Goal: Complete application form

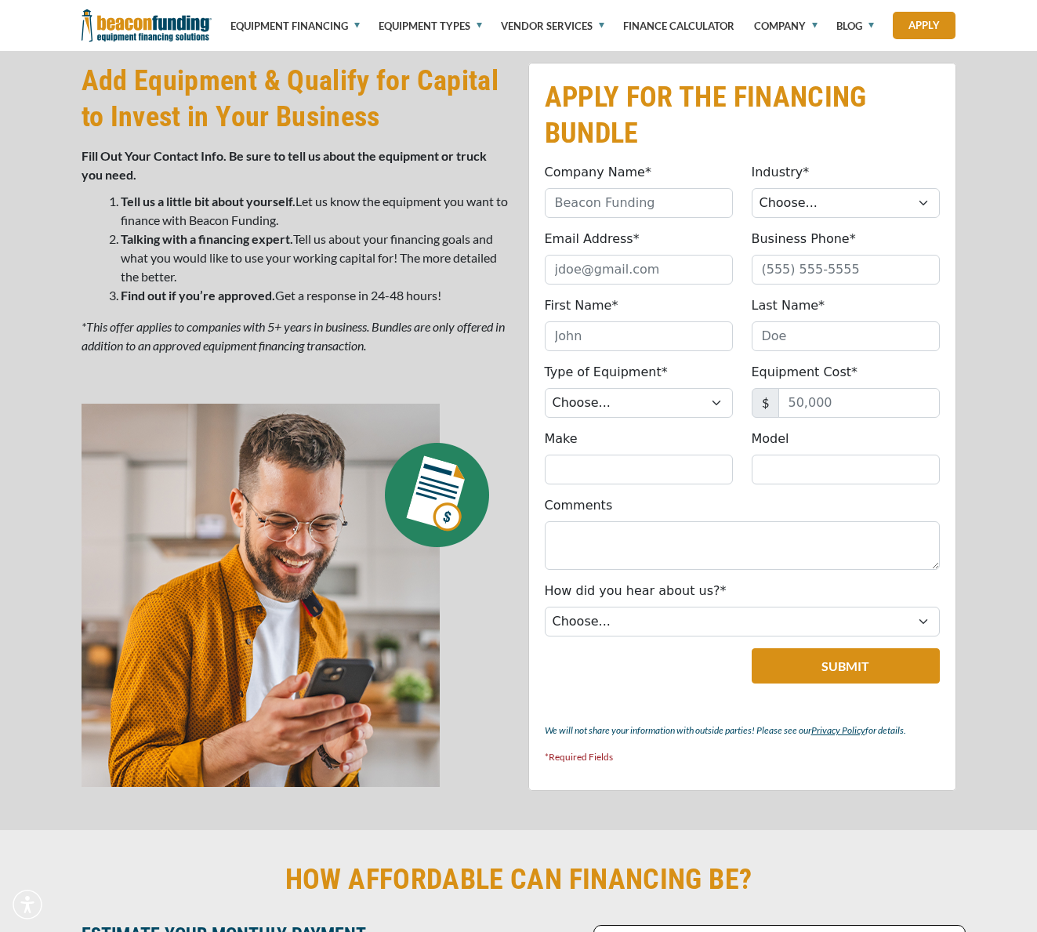
scroll to position [787, 0]
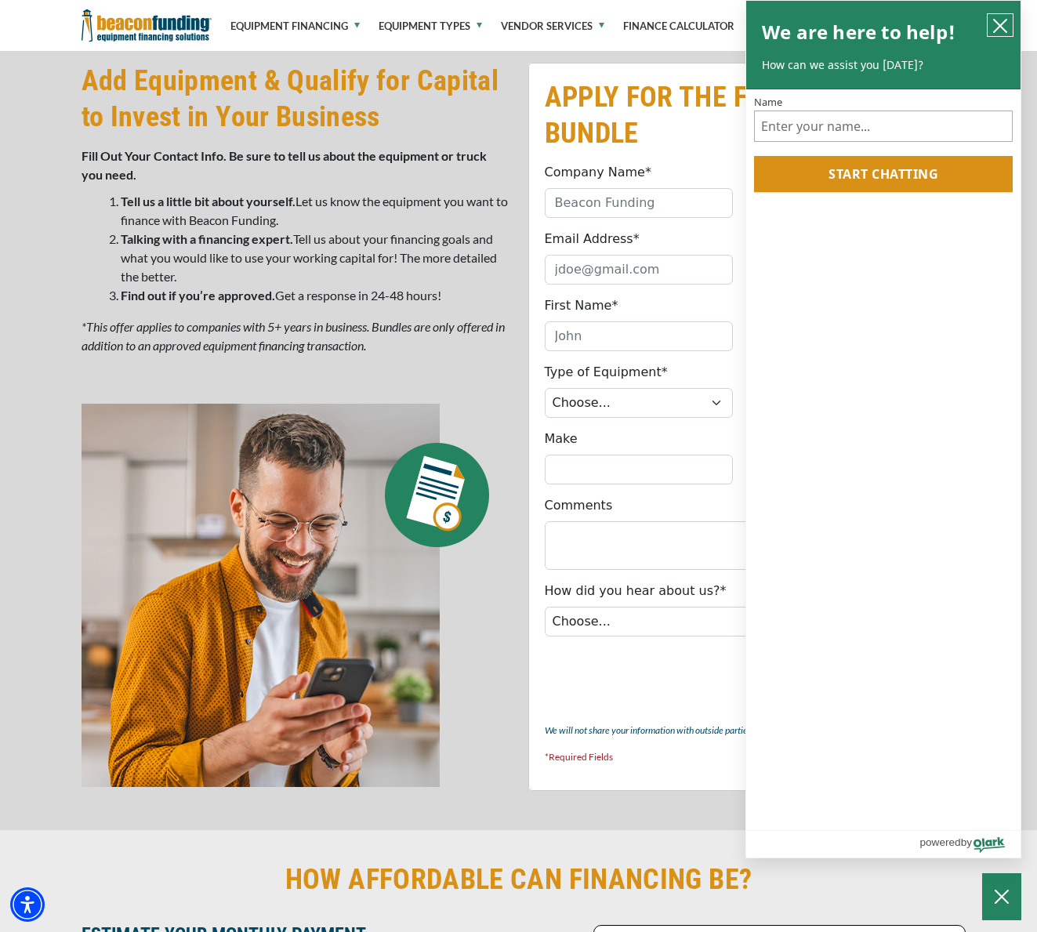
click at [1006, 23] on icon "close chatbox" at bounding box center [1000, 26] width 16 height 16
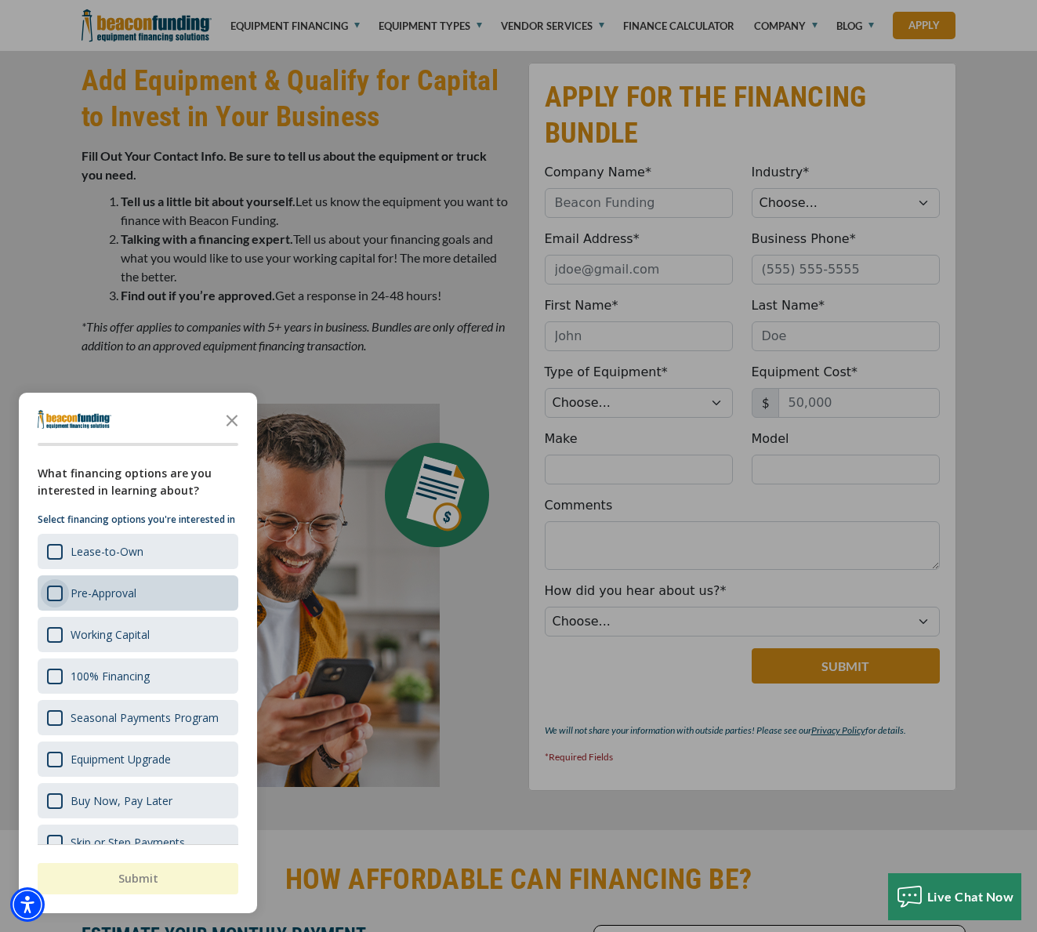
click at [52, 601] on div "Survey" at bounding box center [55, 593] width 16 height 16
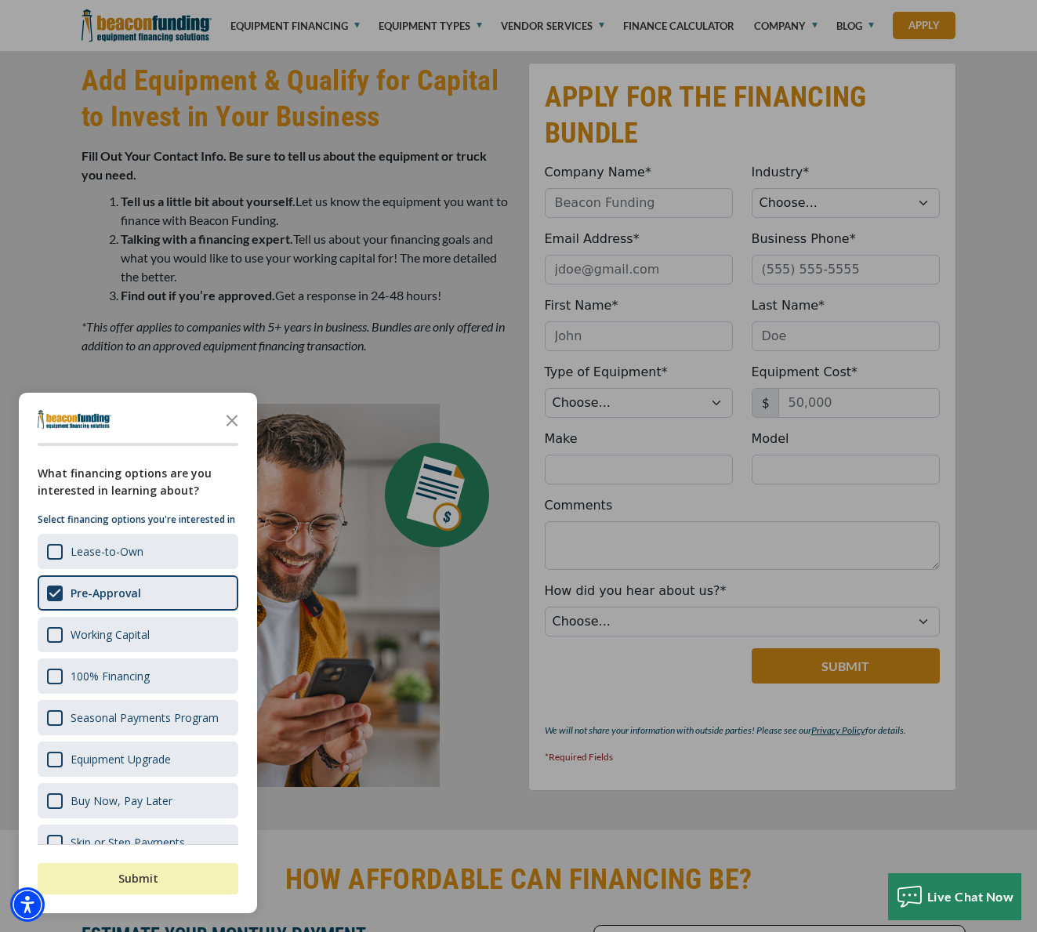
click at [139, 874] on button "Submit" at bounding box center [138, 878] width 201 height 31
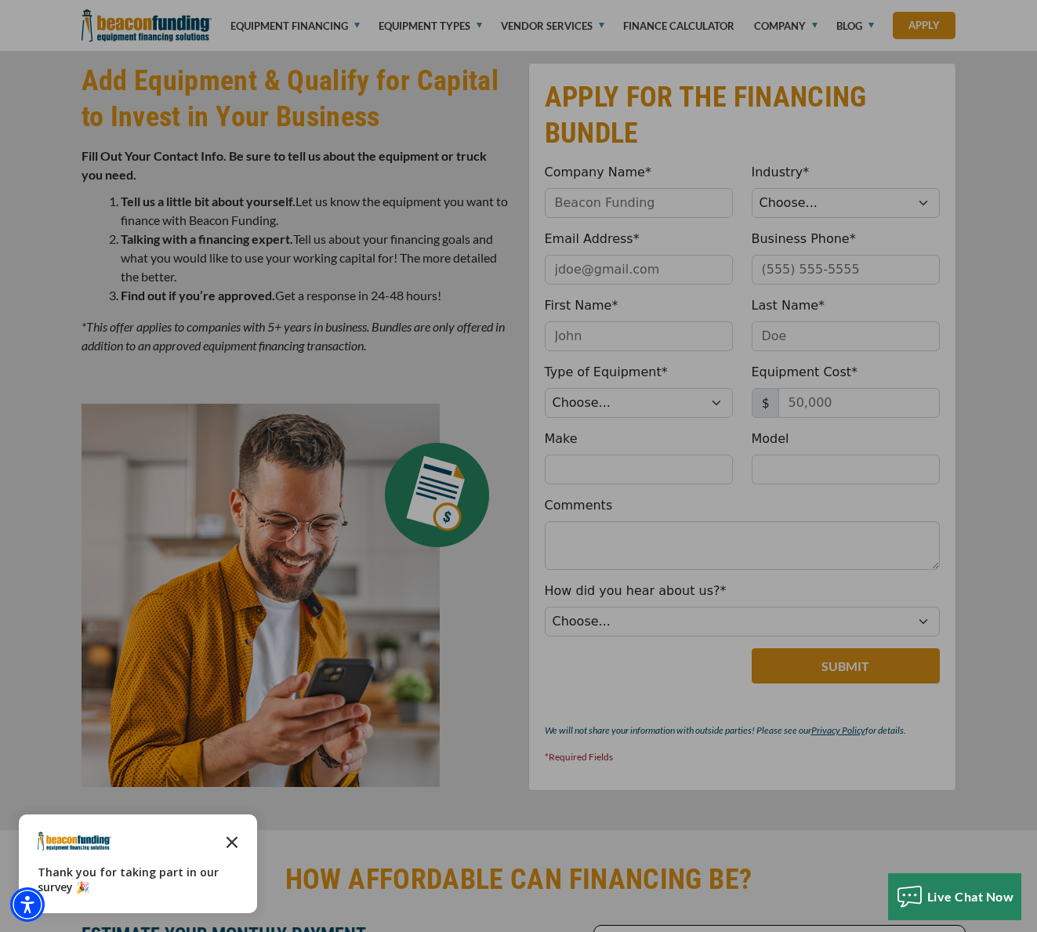
click at [231, 835] on icon "Close the survey" at bounding box center [231, 840] width 31 height 31
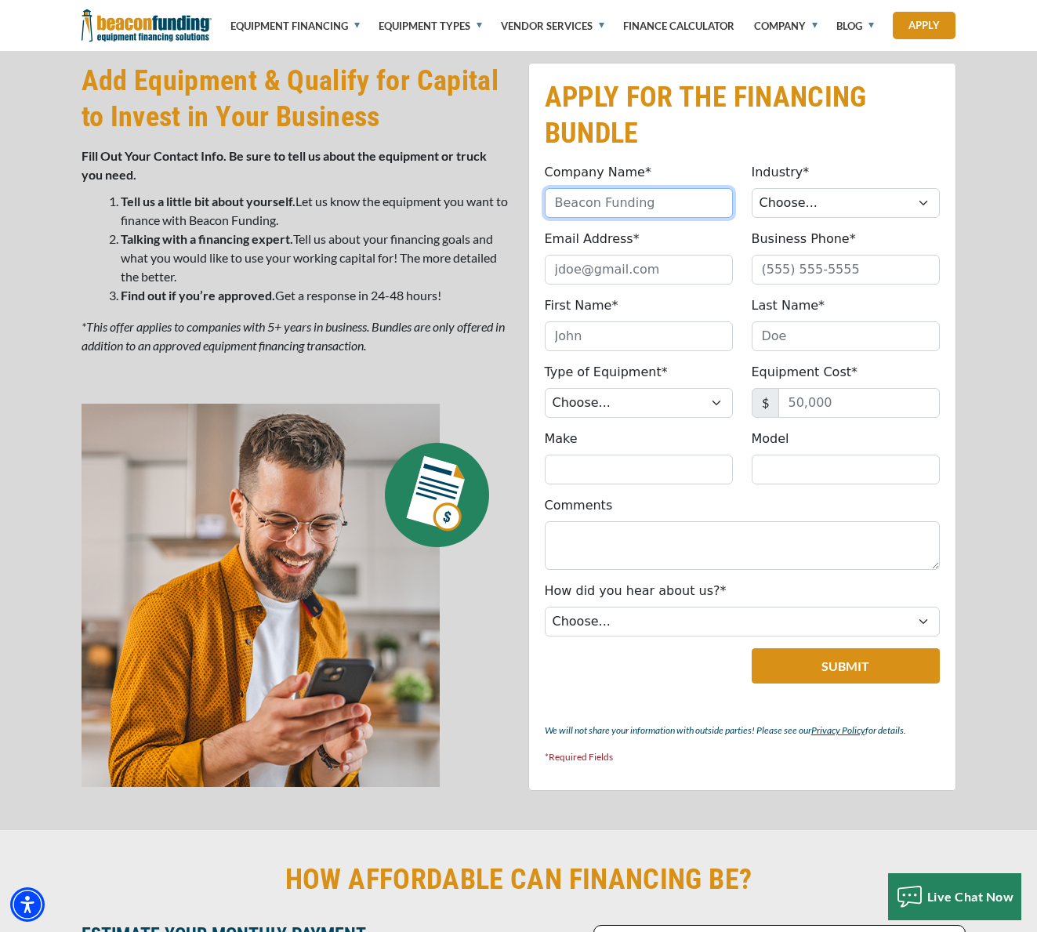
click at [629, 207] on input "Company Name*" at bounding box center [639, 203] width 188 height 30
type input "Recovery Solutions"
select select "1"
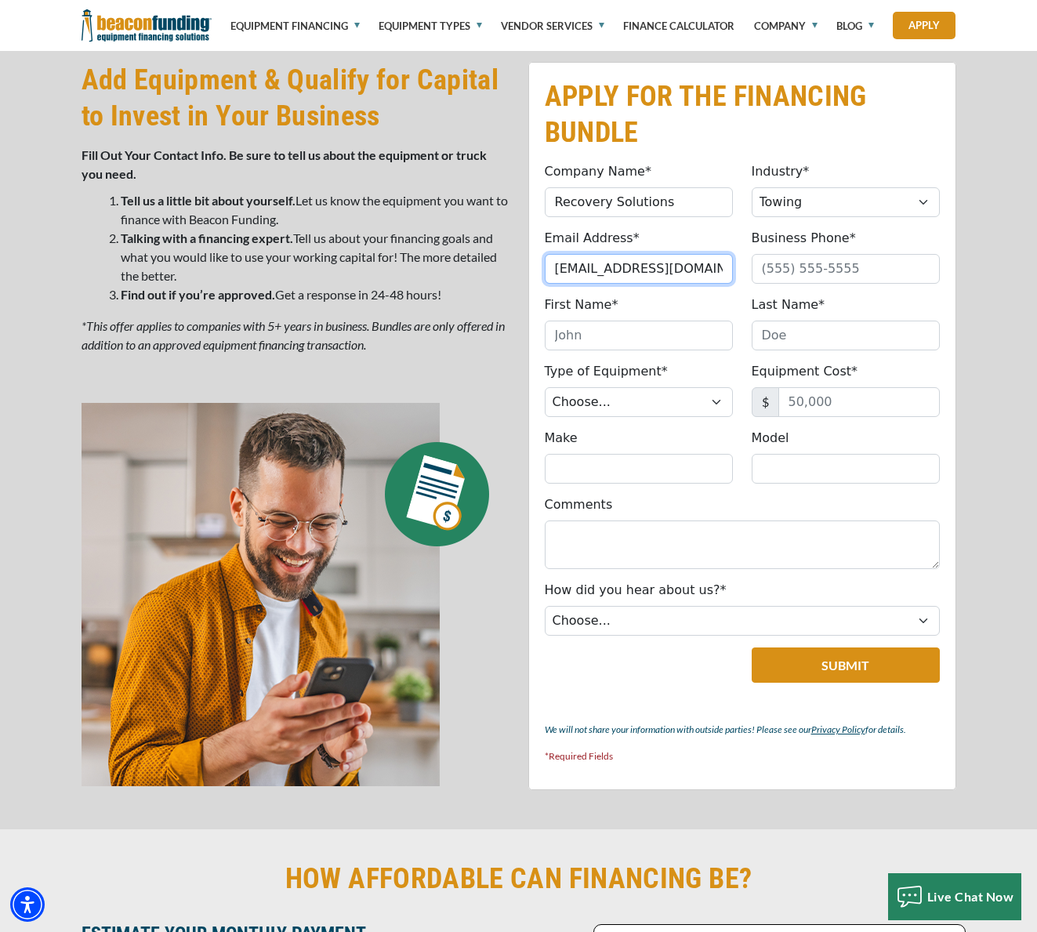
type input "[EMAIL_ADDRESS][DOMAIN_NAME]"
type input "[PHONE_NUMBER]"
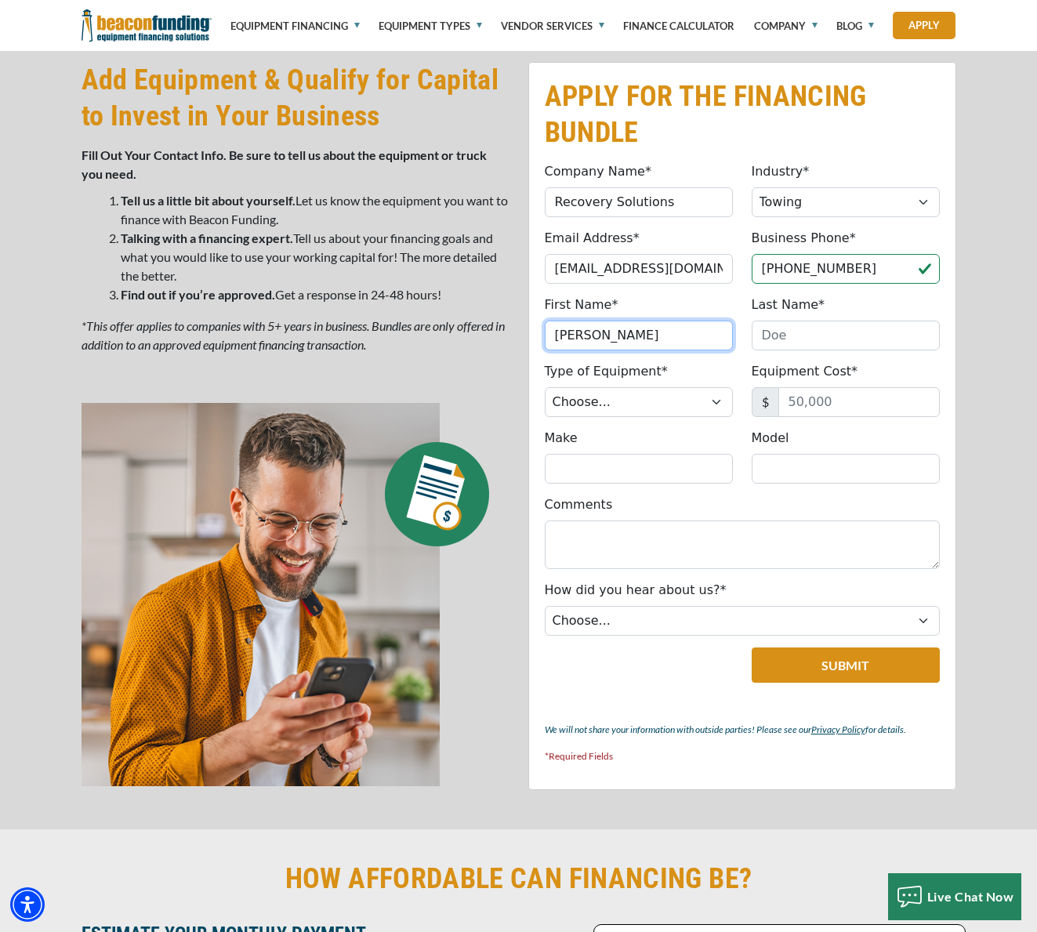
type input "[PERSON_NAME]"
select select "5"
drag, startPoint x: 806, startPoint y: 398, endPoint x: 798, endPoint y: 400, distance: 8.8
click at [806, 398] on input "Equipment Cost*" at bounding box center [858, 402] width 161 height 30
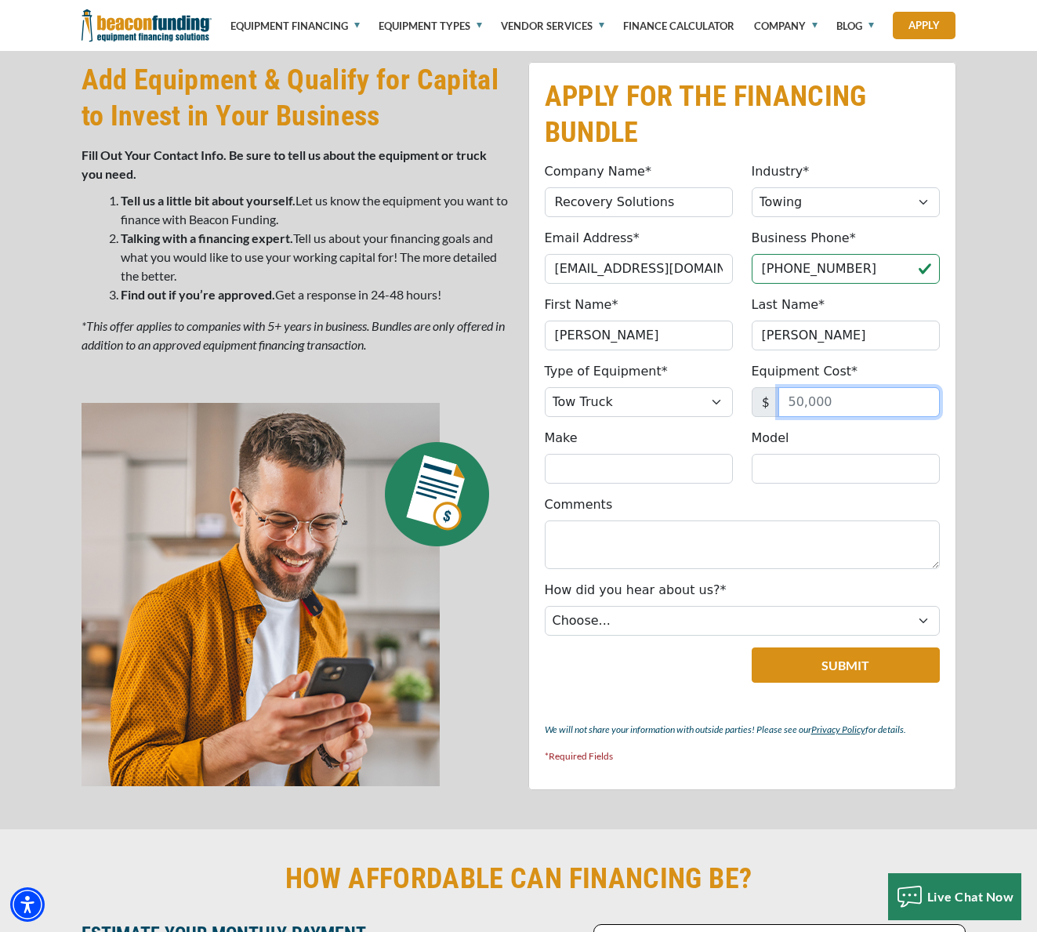
drag, startPoint x: 789, startPoint y: 400, endPoint x: 849, endPoint y: 404, distance: 60.5
click at [849, 404] on input "Equipment Cost*" at bounding box center [858, 402] width 161 height 30
type input "100,000"
click at [679, 469] on input "Make" at bounding box center [639, 469] width 188 height 30
drag, startPoint x: 595, startPoint y: 466, endPoint x: 609, endPoint y: 467, distance: 14.1
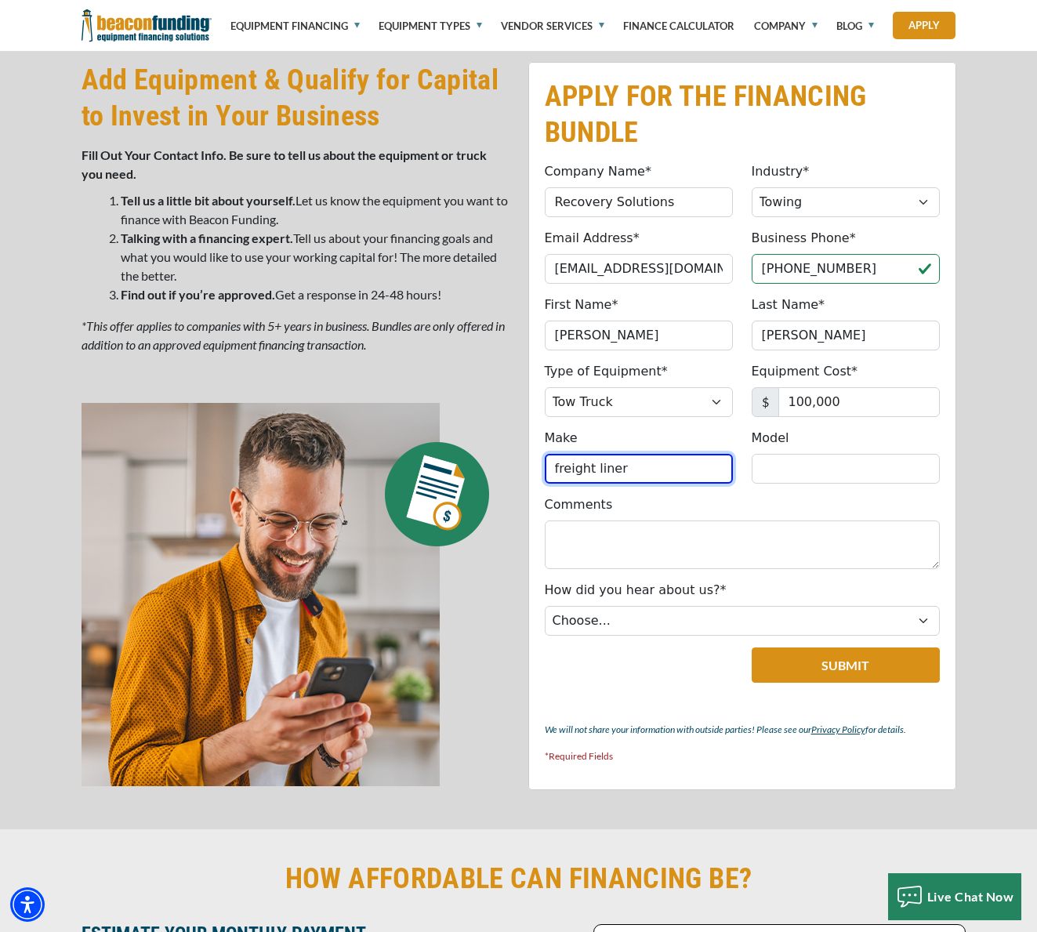
click at [596, 466] on input "freight liner" at bounding box center [639, 469] width 188 height 30
type input "freightliner"
click at [681, 473] on input "freightliner" at bounding box center [639, 469] width 188 height 30
click at [784, 465] on input "Model" at bounding box center [845, 469] width 188 height 30
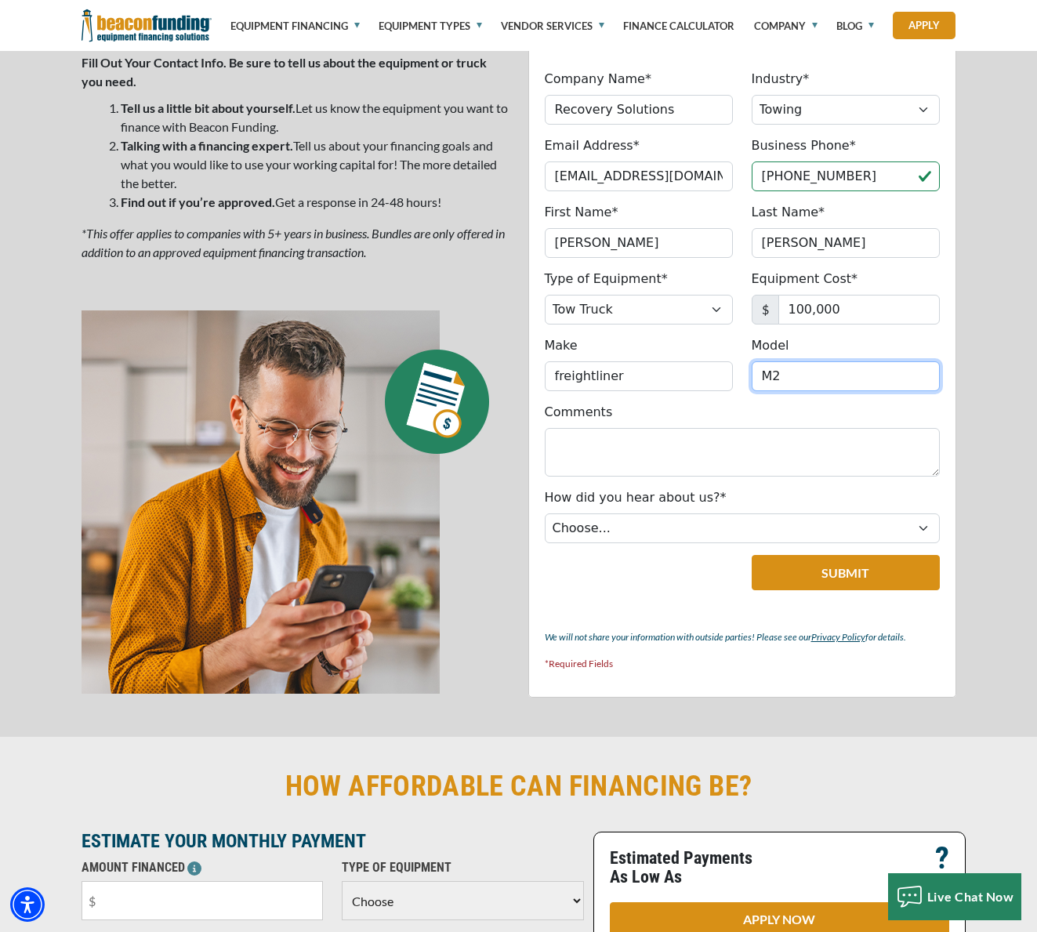
scroll to position [882, 0]
type input "M2"
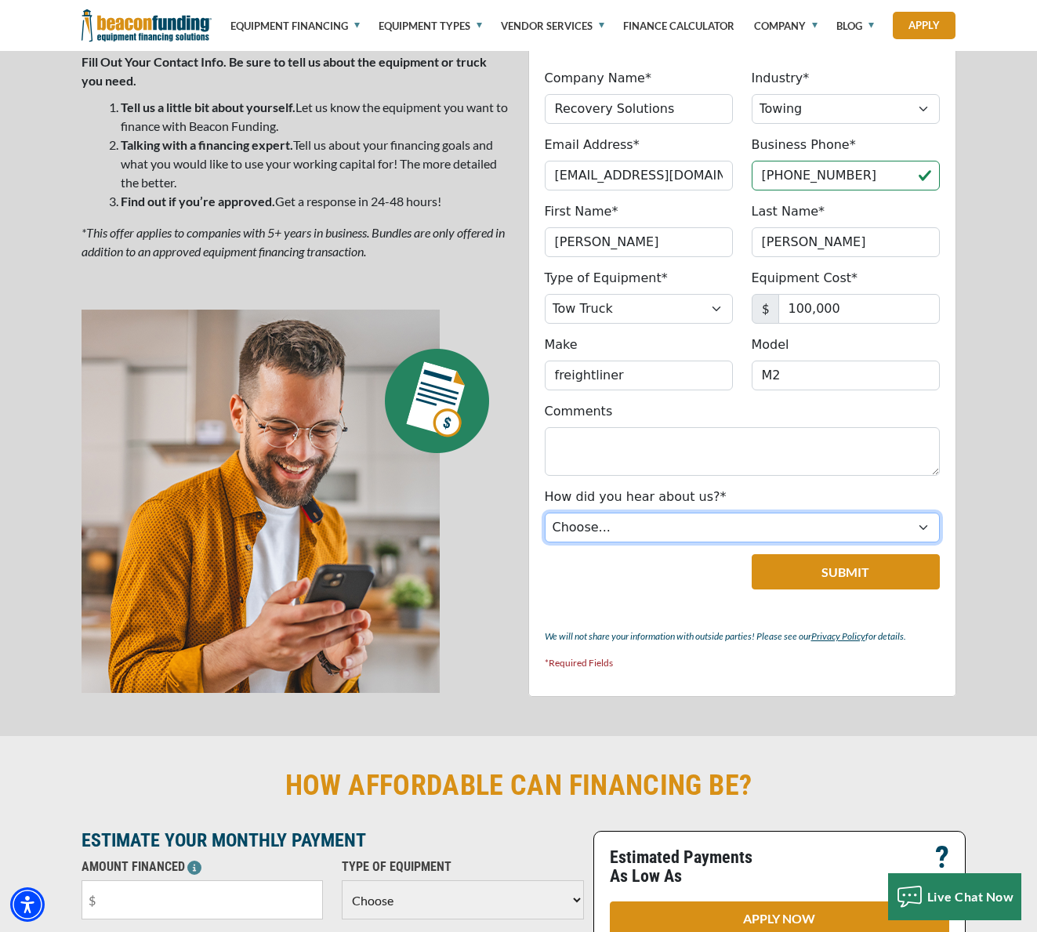
scroll to position [882, 1]
select select "19"
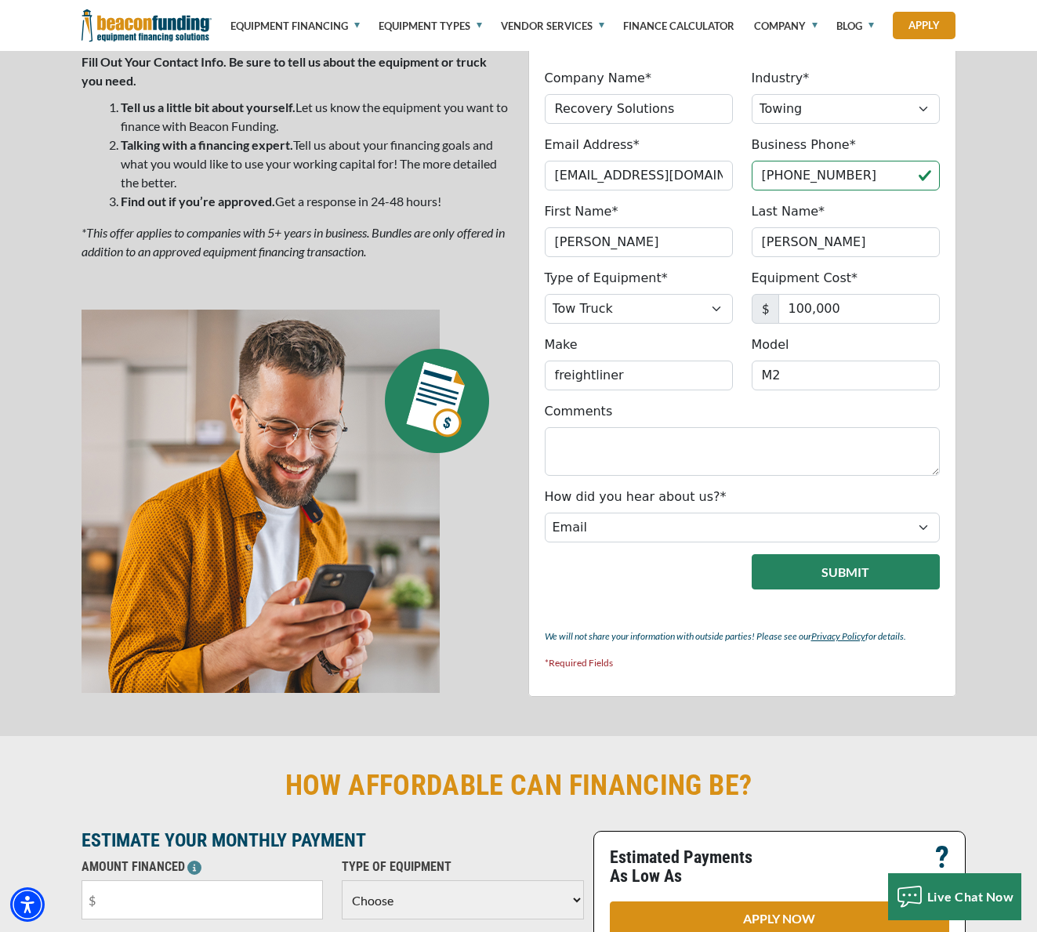
click at [780, 569] on button "Submit" at bounding box center [845, 571] width 188 height 35
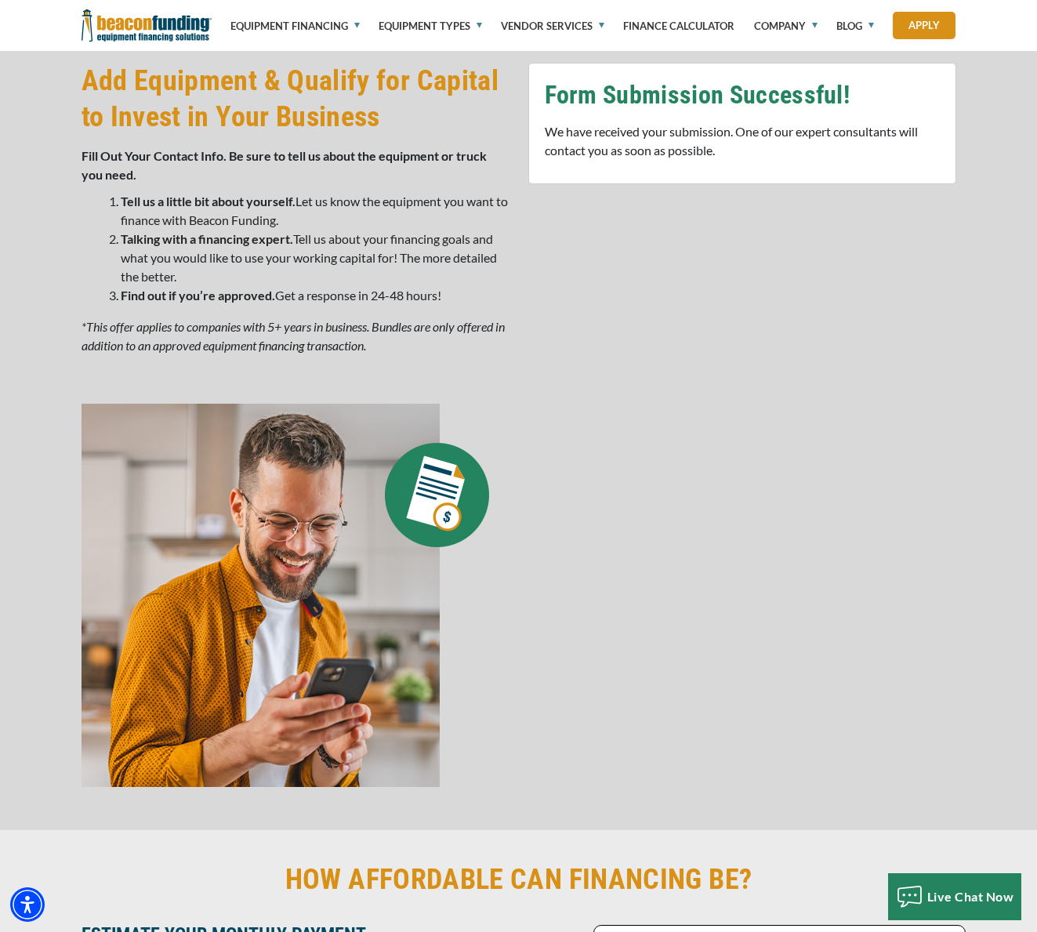
scroll to position [787, 0]
click at [529, 65] on div "Form Submission Successful! We have received your submission. One of our expert…" at bounding box center [742, 123] width 428 height 121
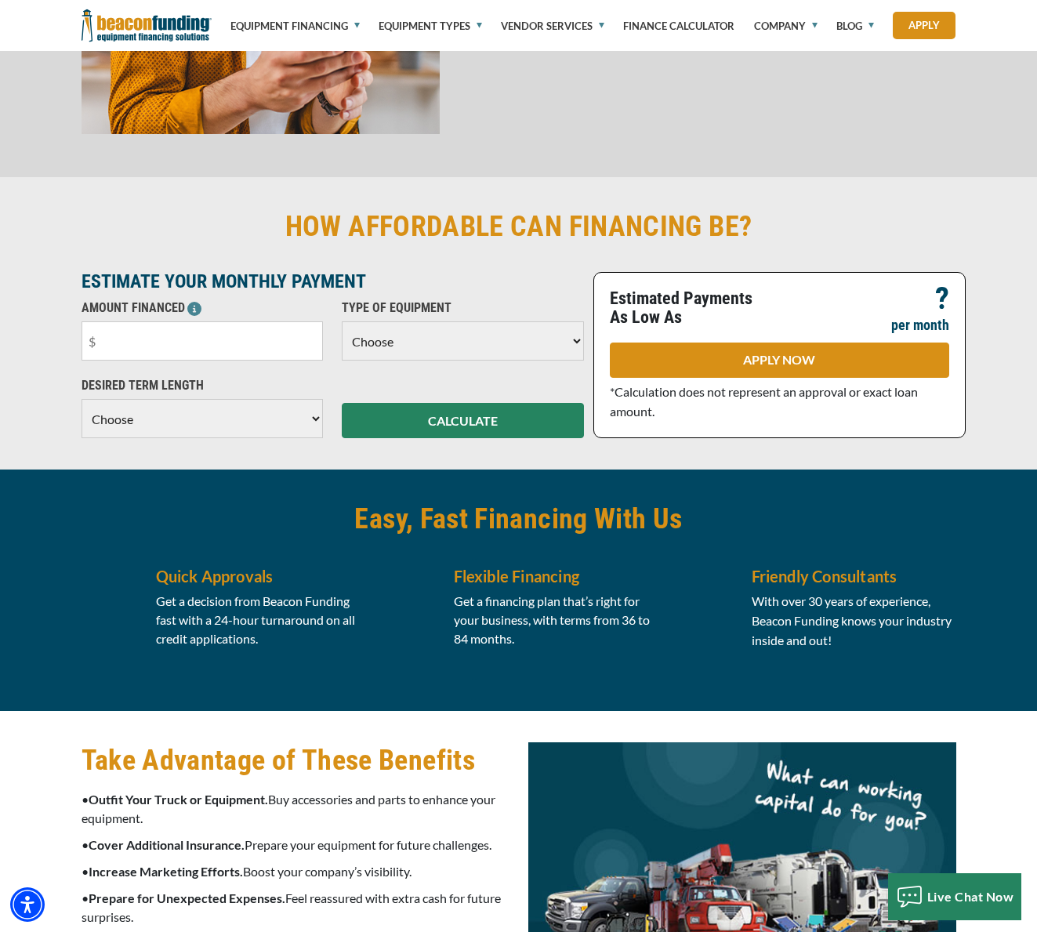
scroll to position [1455, 0]
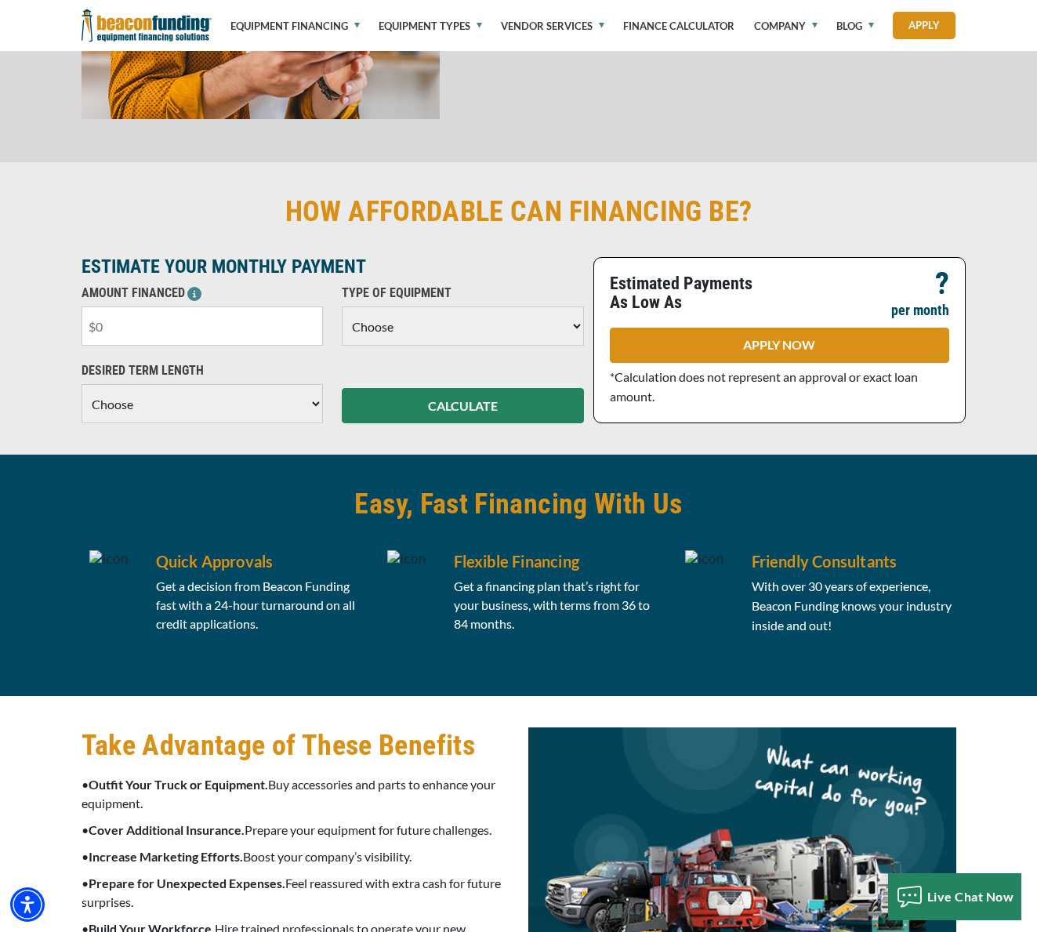
drag, startPoint x: 227, startPoint y: 331, endPoint x: 116, endPoint y: 334, distance: 111.3
click at [113, 332] on input "text" at bounding box center [202, 325] width 242 height 39
type input "$100,000"
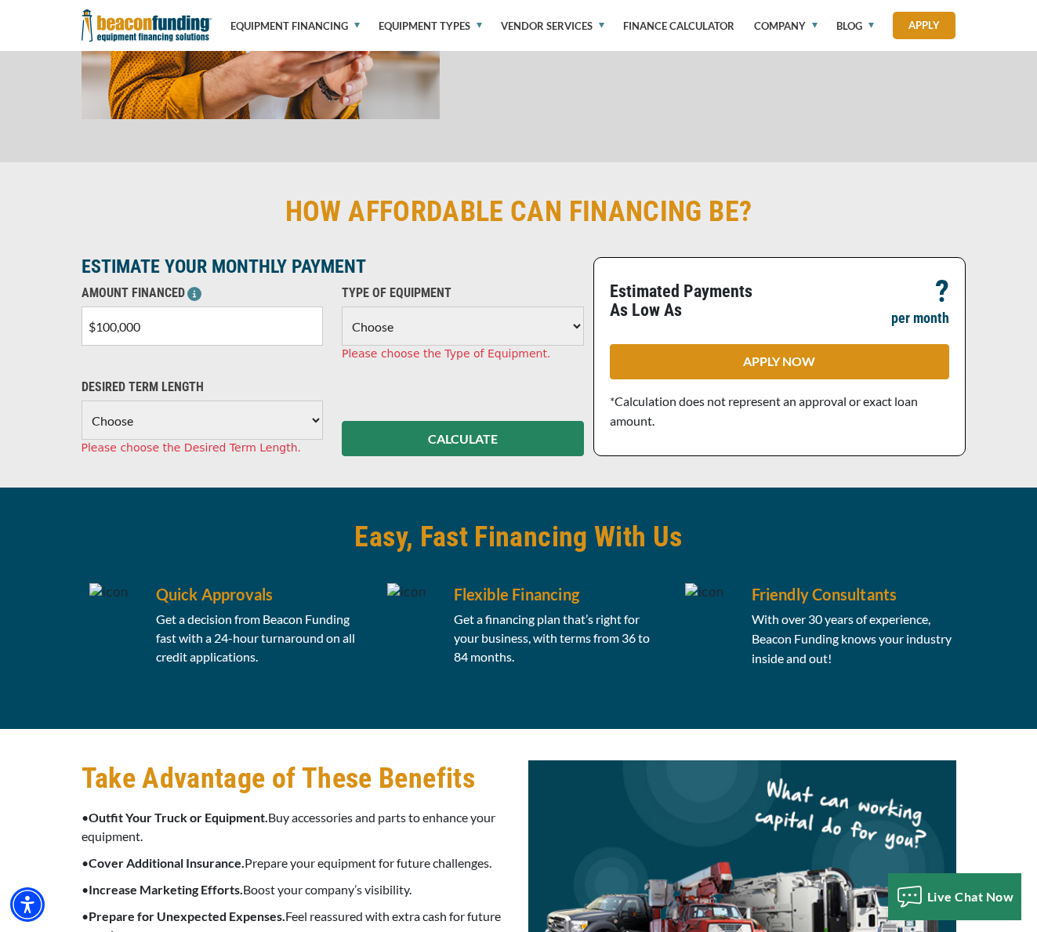
select select "5"
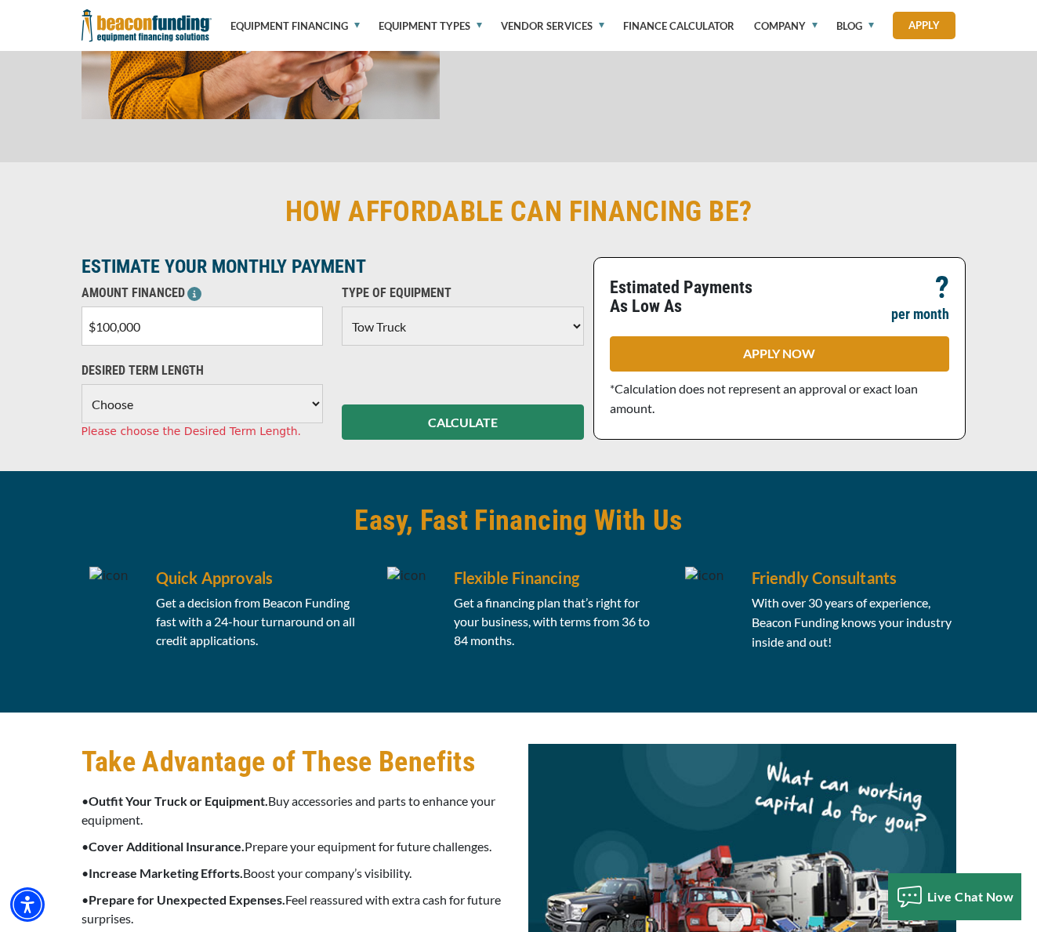
select select "72"
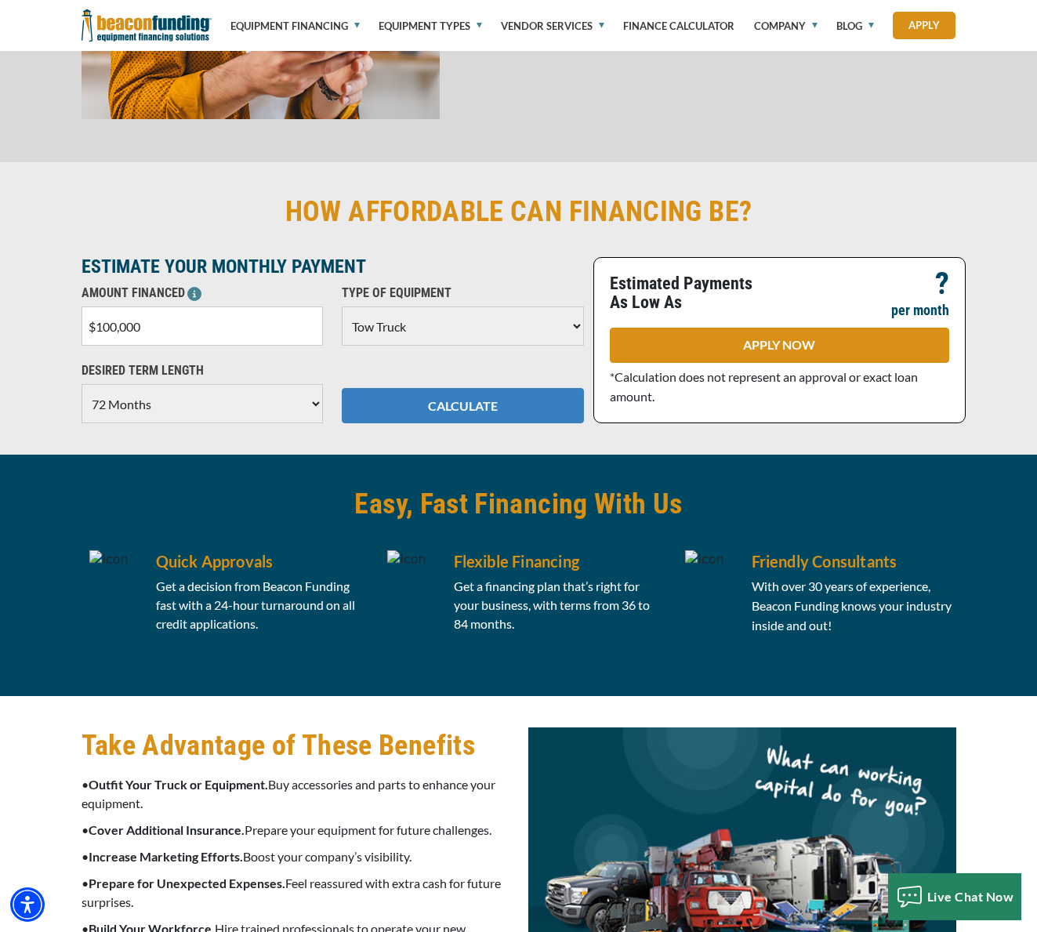
click at [415, 409] on button "CALCULATE" at bounding box center [463, 405] width 242 height 35
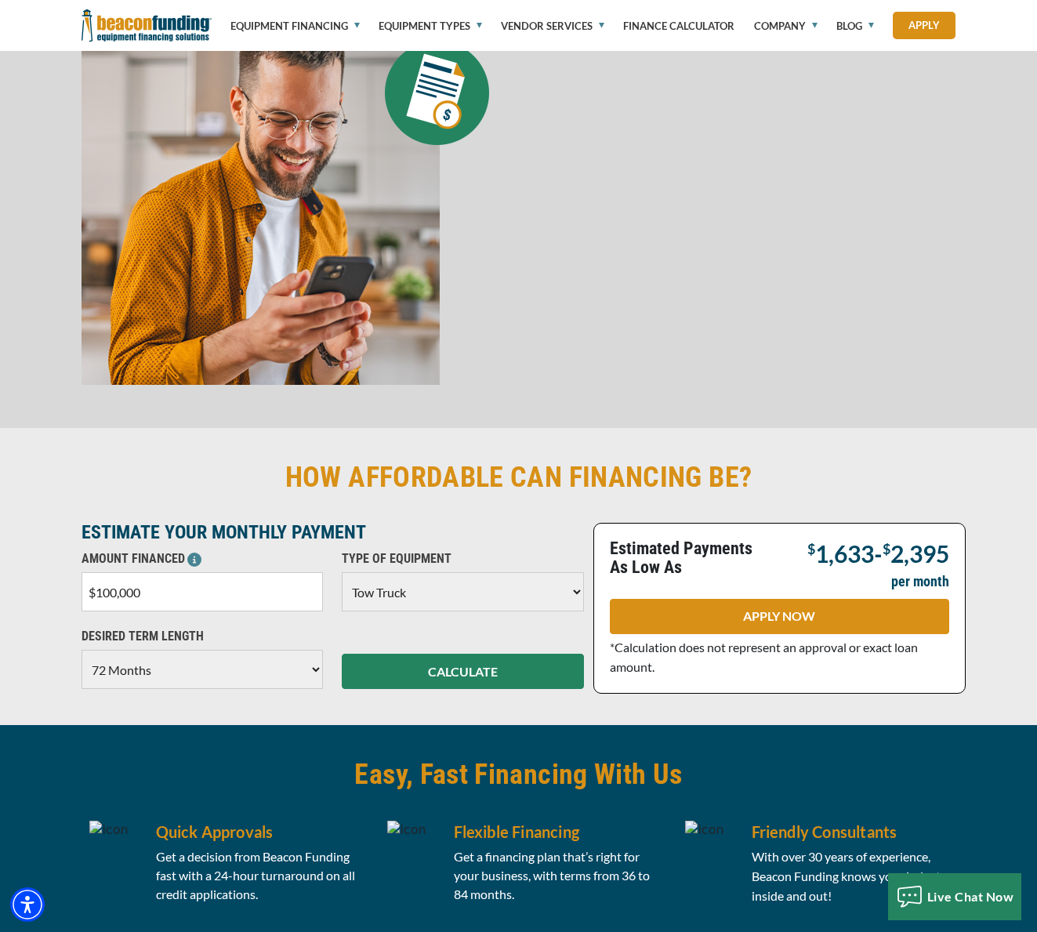
scroll to position [1170, 0]
